Goal: Information Seeking & Learning: Learn about a topic

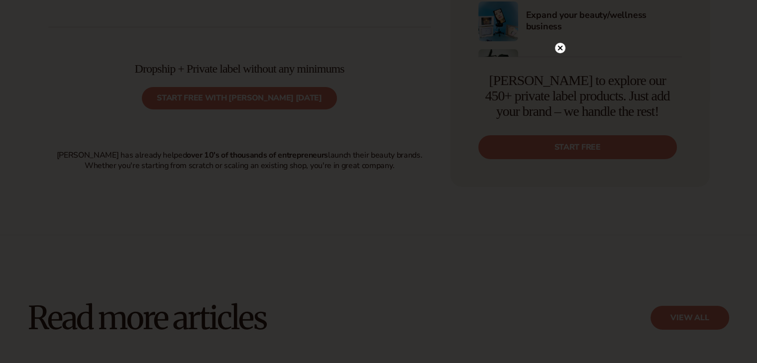
scroll to position [3465, 0]
click at [558, 43] on icon at bounding box center [560, 48] width 10 height 10
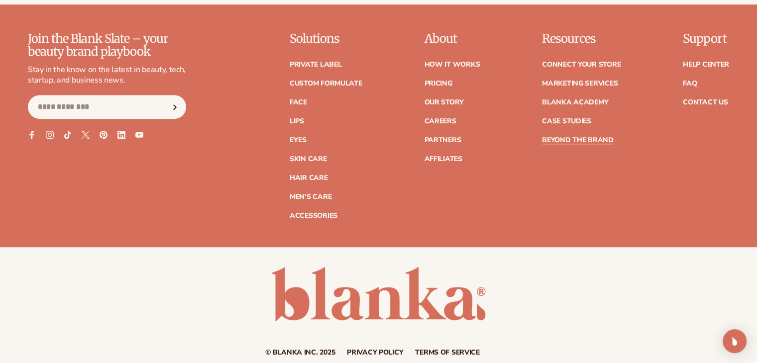
scroll to position [4385, 0]
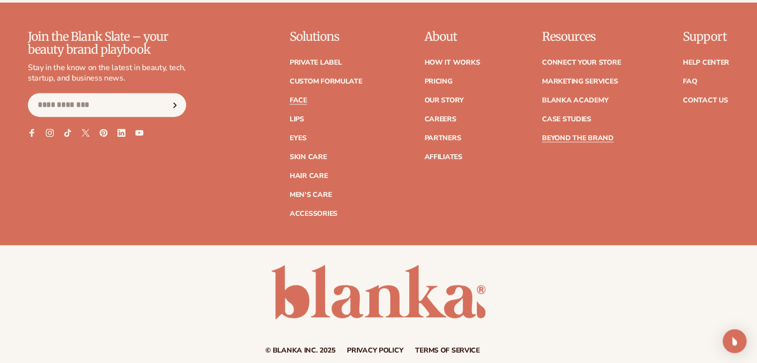
click at [306, 104] on link "Face" at bounding box center [298, 100] width 17 height 7
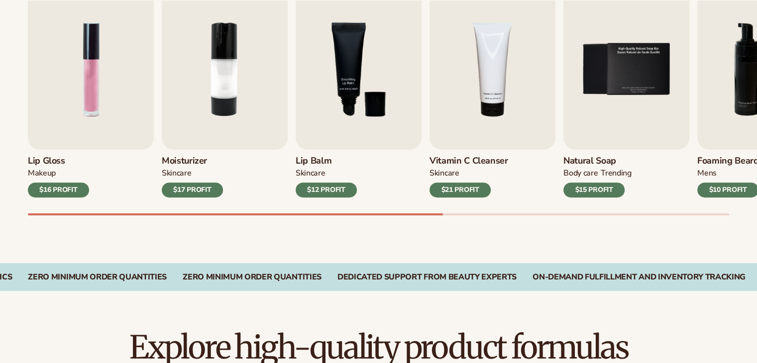
scroll to position [370, 0]
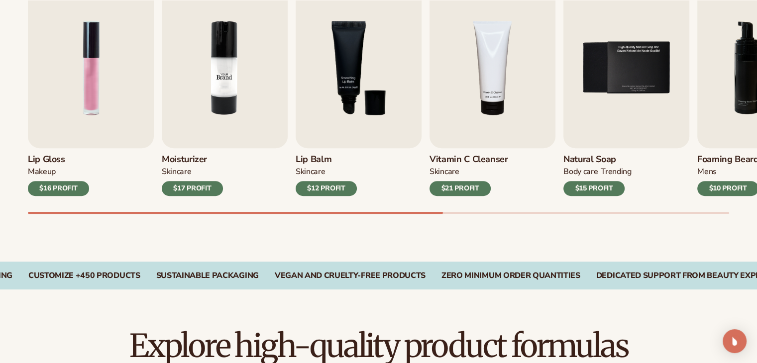
click at [233, 108] on img "2 / 9" at bounding box center [225, 68] width 126 height 161
click at [221, 54] on img "2 / 9" at bounding box center [225, 68] width 126 height 161
click at [510, 61] on img "4 / 9" at bounding box center [493, 68] width 126 height 161
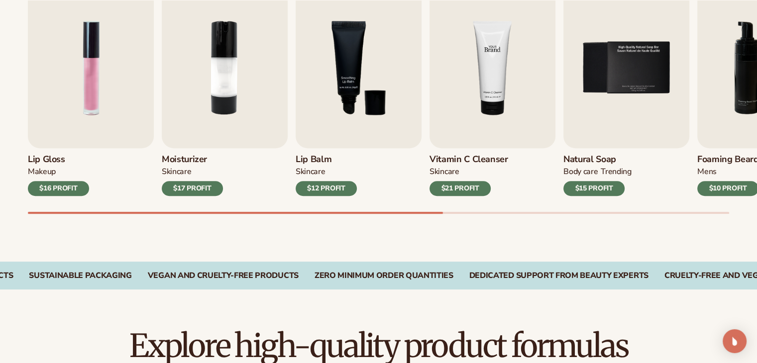
click at [510, 61] on img "4 / 9" at bounding box center [493, 68] width 126 height 161
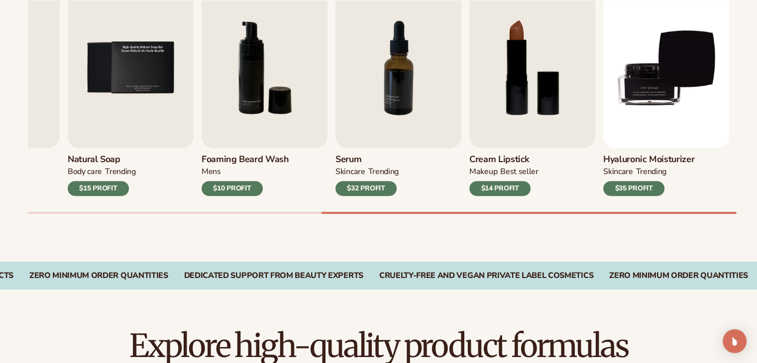
click at [364, 151] on div "Serum SKINCARE TRENDING $32 PROFIT" at bounding box center [399, 172] width 126 height 48
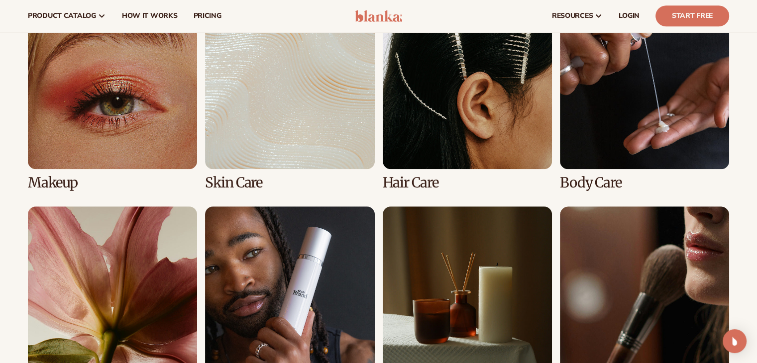
scroll to position [761, 0]
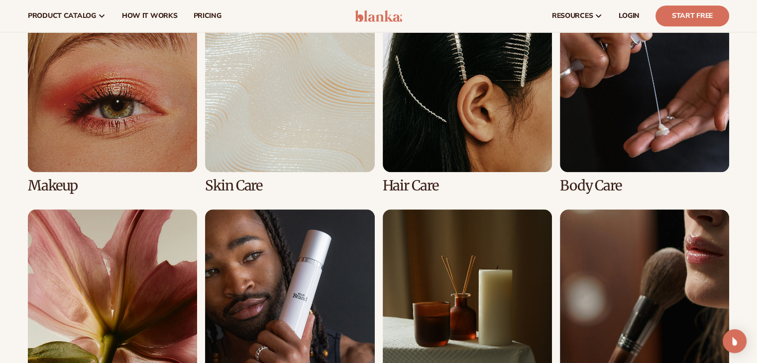
click at [319, 133] on link "2 / 8" at bounding box center [289, 98] width 169 height 191
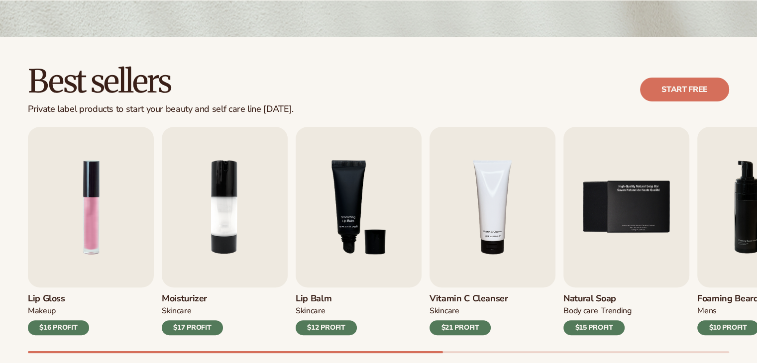
scroll to position [239, 0]
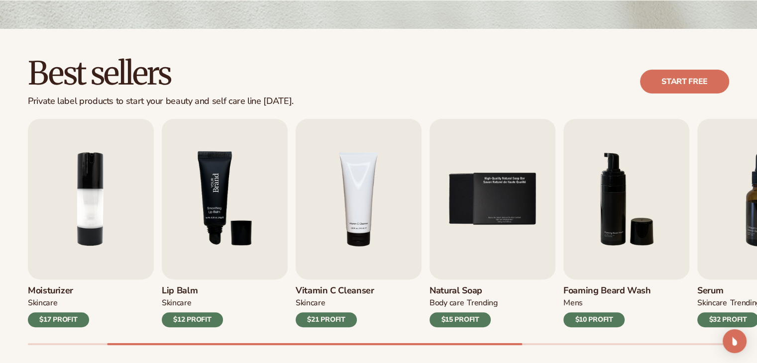
click at [238, 201] on img "3 / 9" at bounding box center [225, 199] width 126 height 161
click at [224, 207] on img "3 / 9" at bounding box center [225, 199] width 126 height 161
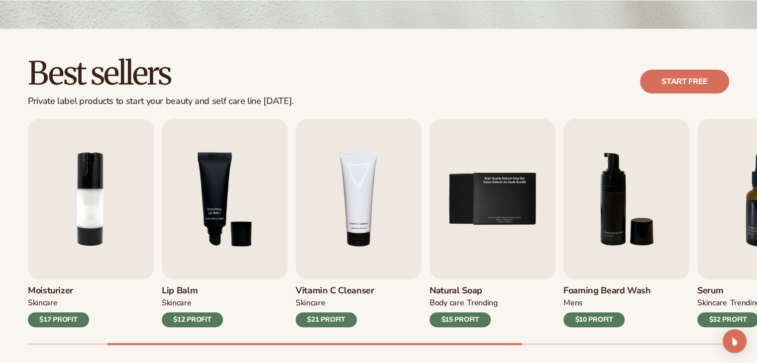
click at [338, 321] on div "$21 PROFIT" at bounding box center [326, 320] width 61 height 15
click at [379, 259] on img "4 / 9" at bounding box center [359, 199] width 126 height 161
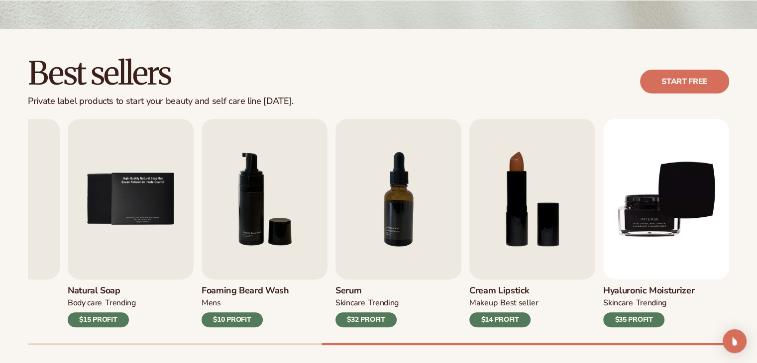
click at [379, 259] on img "7 / 9" at bounding box center [399, 199] width 126 height 161
click at [405, 182] on img "7 / 9" at bounding box center [399, 199] width 126 height 161
click at [363, 320] on div "$32 PROFIT" at bounding box center [366, 320] width 61 height 15
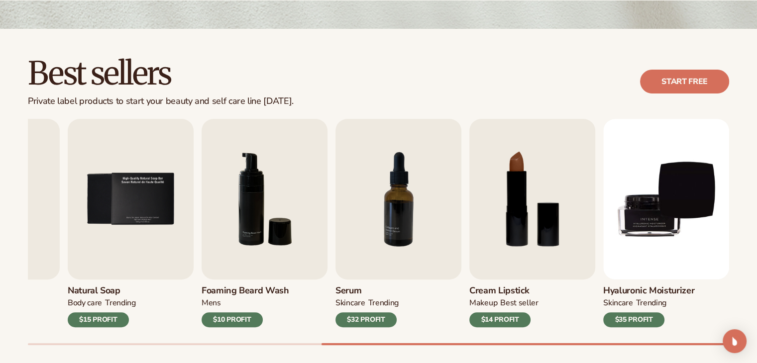
click at [363, 320] on div "$32 PROFIT" at bounding box center [366, 320] width 61 height 15
click at [336, 275] on link "Serum SKINCARE TRENDING $32 PROFIT" at bounding box center [399, 223] width 126 height 209
click at [331, 267] on div "Lip Gloss MAKEUP $16 PROFIT Moisturizer SKINCARE $17 PROFIT SKINCARE mens" at bounding box center [392, 232] width 729 height 227
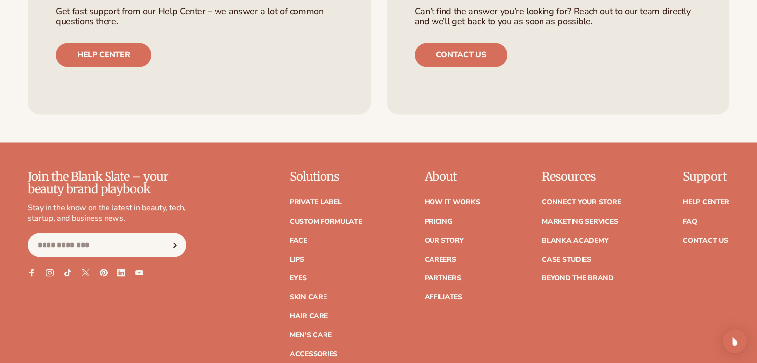
scroll to position [1706, 0]
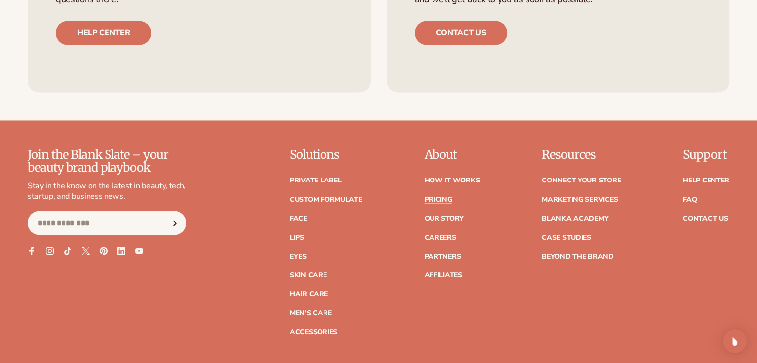
click at [435, 198] on link "Pricing" at bounding box center [438, 199] width 28 height 7
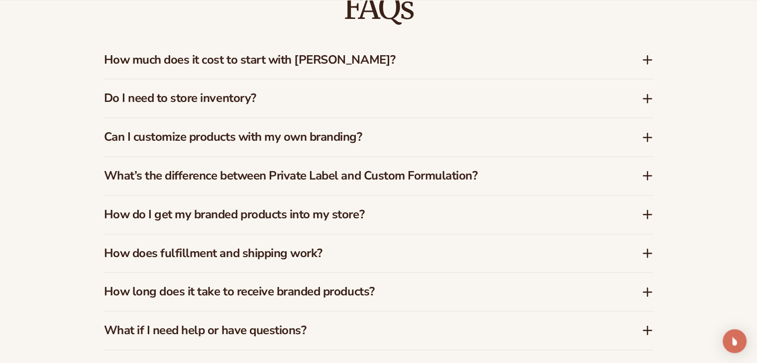
scroll to position [1486, 0]
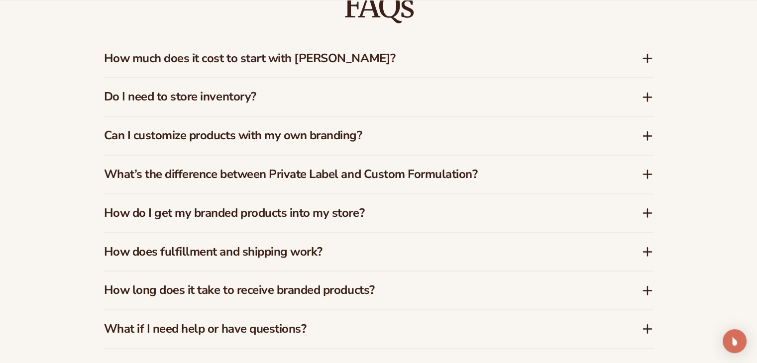
click at [280, 102] on h3 "Do I need to store inventory?" at bounding box center [358, 97] width 508 height 14
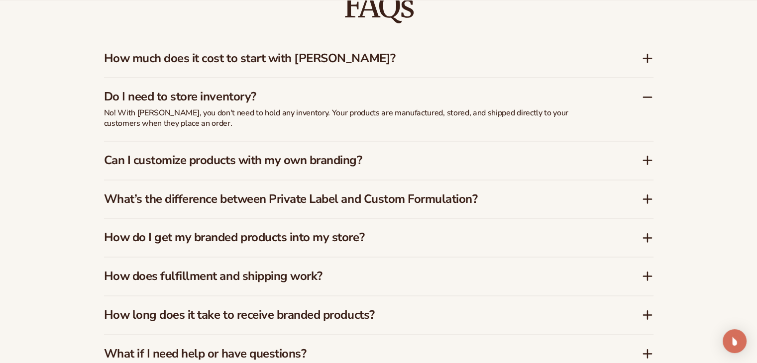
click at [222, 64] on h3 "How much does it cost to start with Blanka?" at bounding box center [358, 58] width 508 height 14
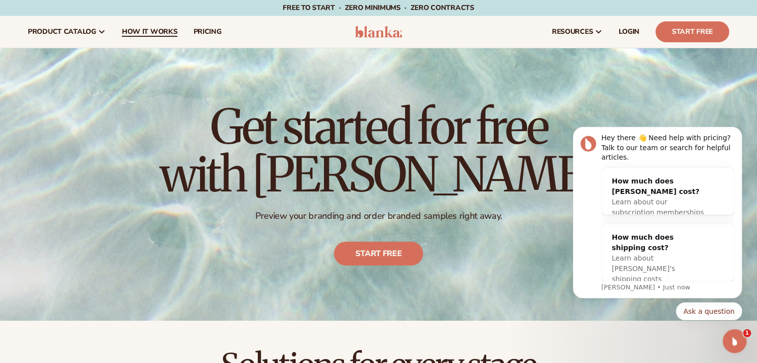
scroll to position [0, 0]
